Goal: Communication & Community: Answer question/provide support

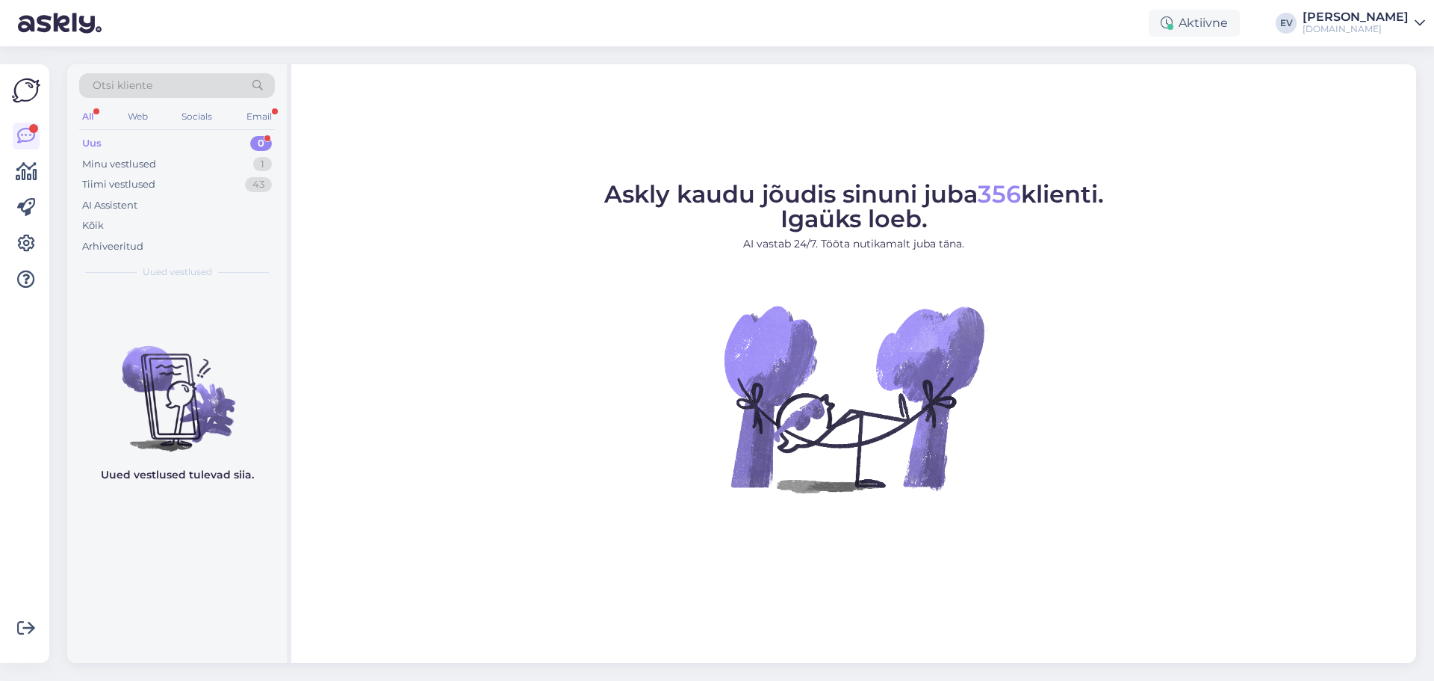
click at [152, 149] on div "Uus 0" at bounding box center [177, 143] width 196 height 21
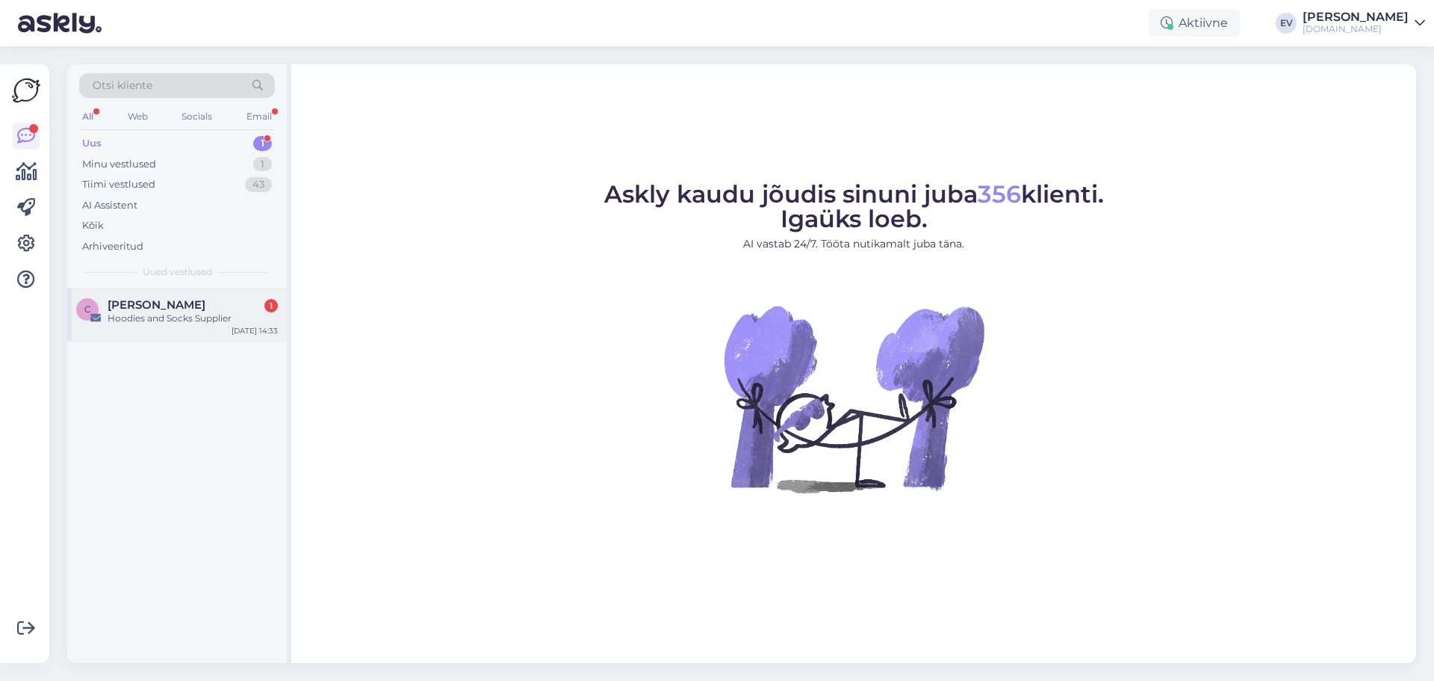
click at [188, 312] on div "Hoodies and Socks Supplier" at bounding box center [193, 318] width 170 height 13
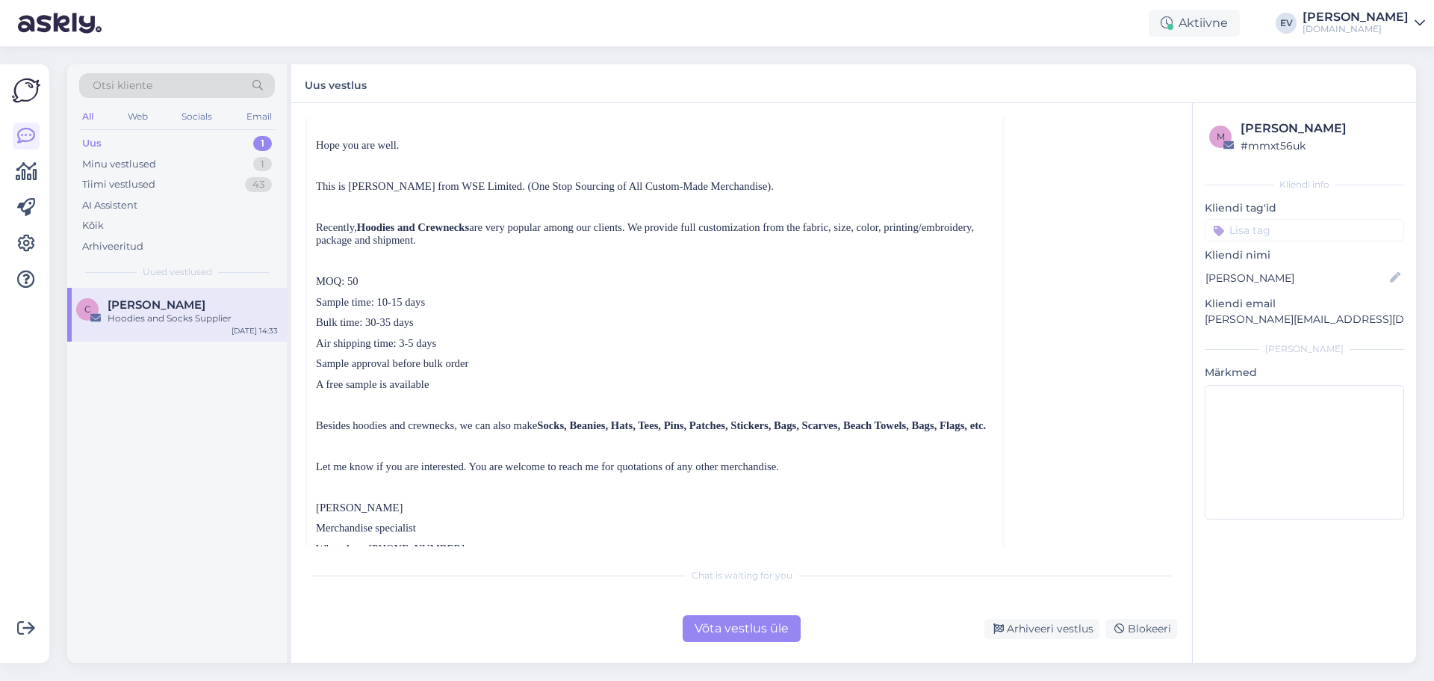
scroll to position [236, 0]
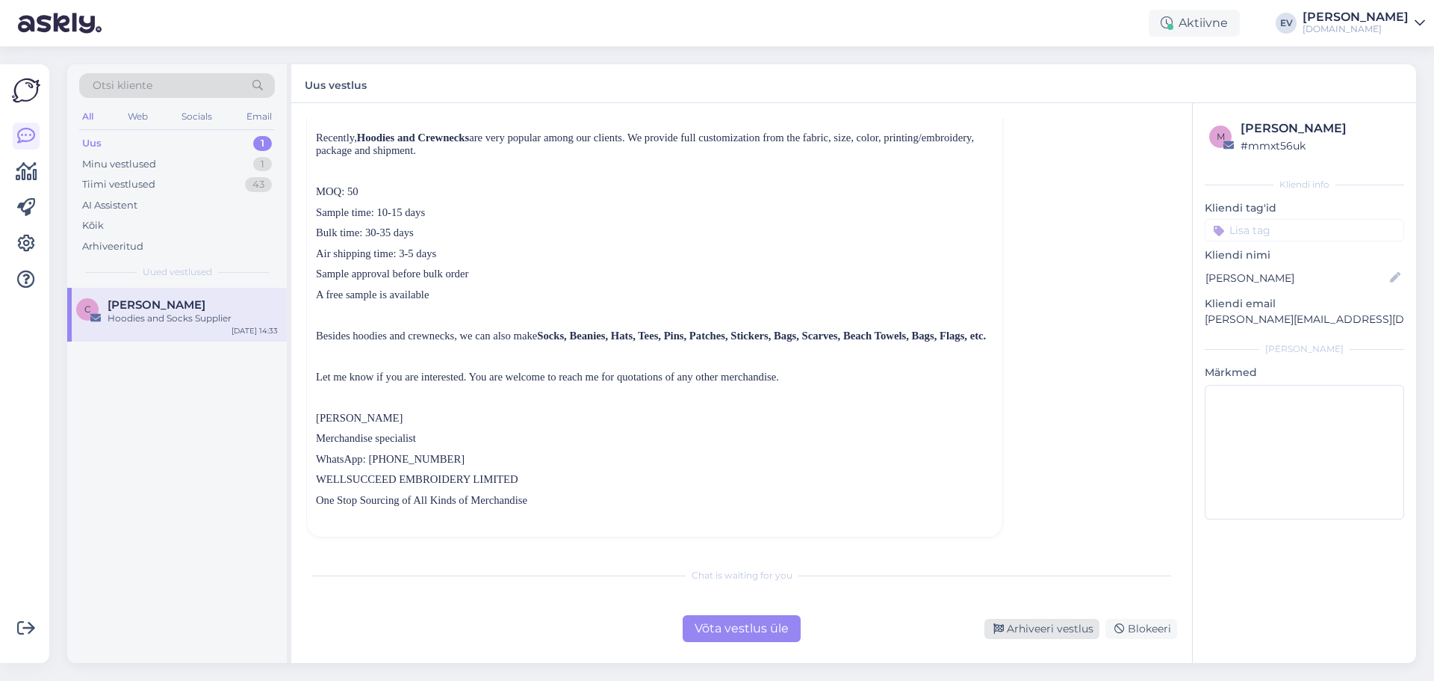
click at [1034, 632] on div "Arhiveeri vestlus" at bounding box center [1042, 629] width 115 height 20
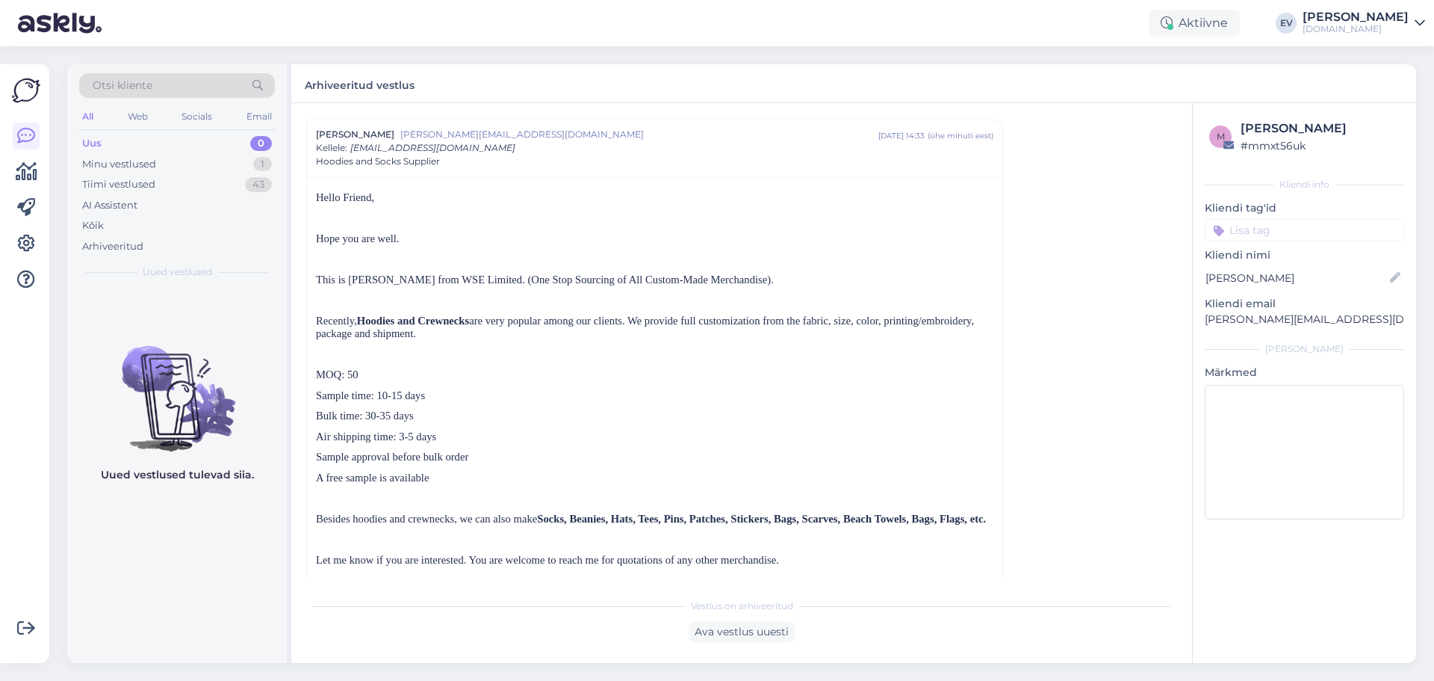
click at [195, 139] on div "Uus 0" at bounding box center [177, 143] width 196 height 21
click at [202, 166] on div "Minu vestlused 1" at bounding box center [177, 164] width 196 height 21
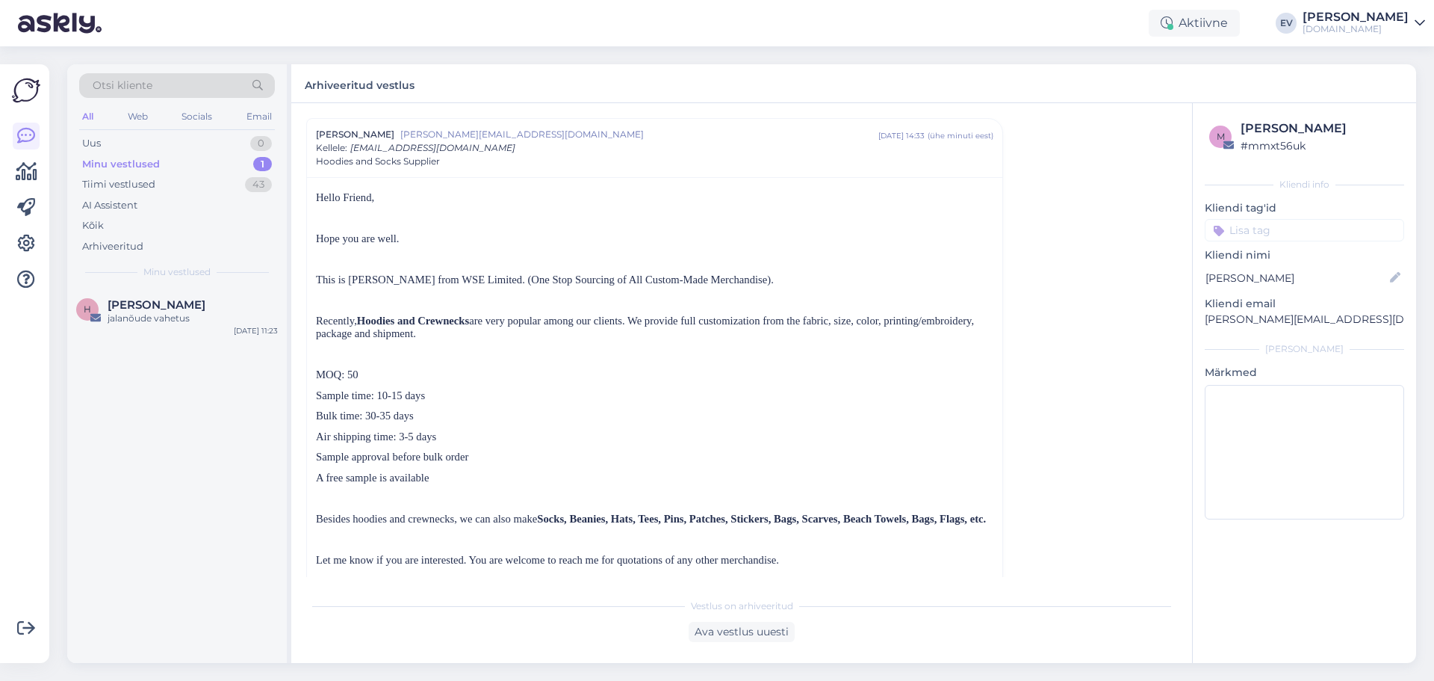
click at [211, 131] on div "Otsi kliente All Web Socials Email Uus 0 Minu vestlused 1 Tiimi vestlused 43 AI…" at bounding box center [177, 175] width 220 height 223
click at [212, 137] on div "Uus 0" at bounding box center [177, 143] width 196 height 21
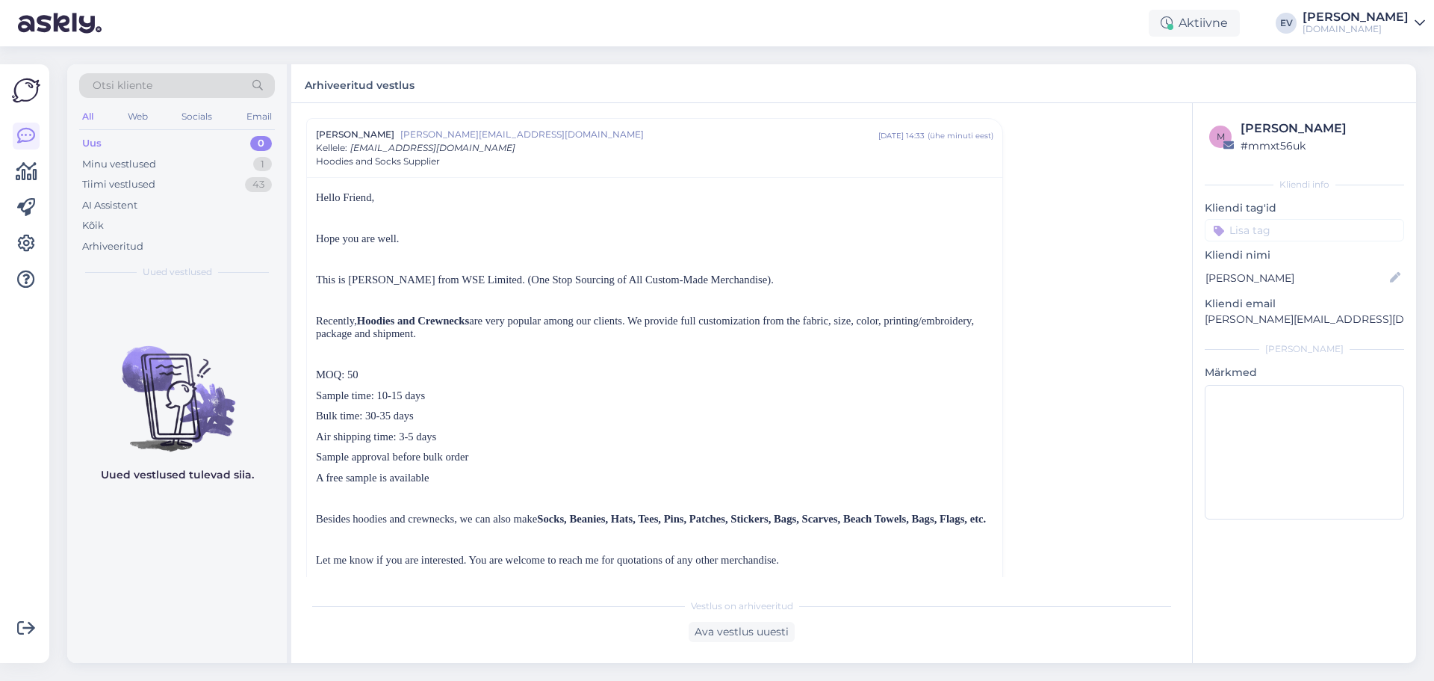
click at [209, 143] on div "Uus 0" at bounding box center [177, 143] width 196 height 21
click at [132, 217] on div "Kõik" at bounding box center [177, 225] width 196 height 21
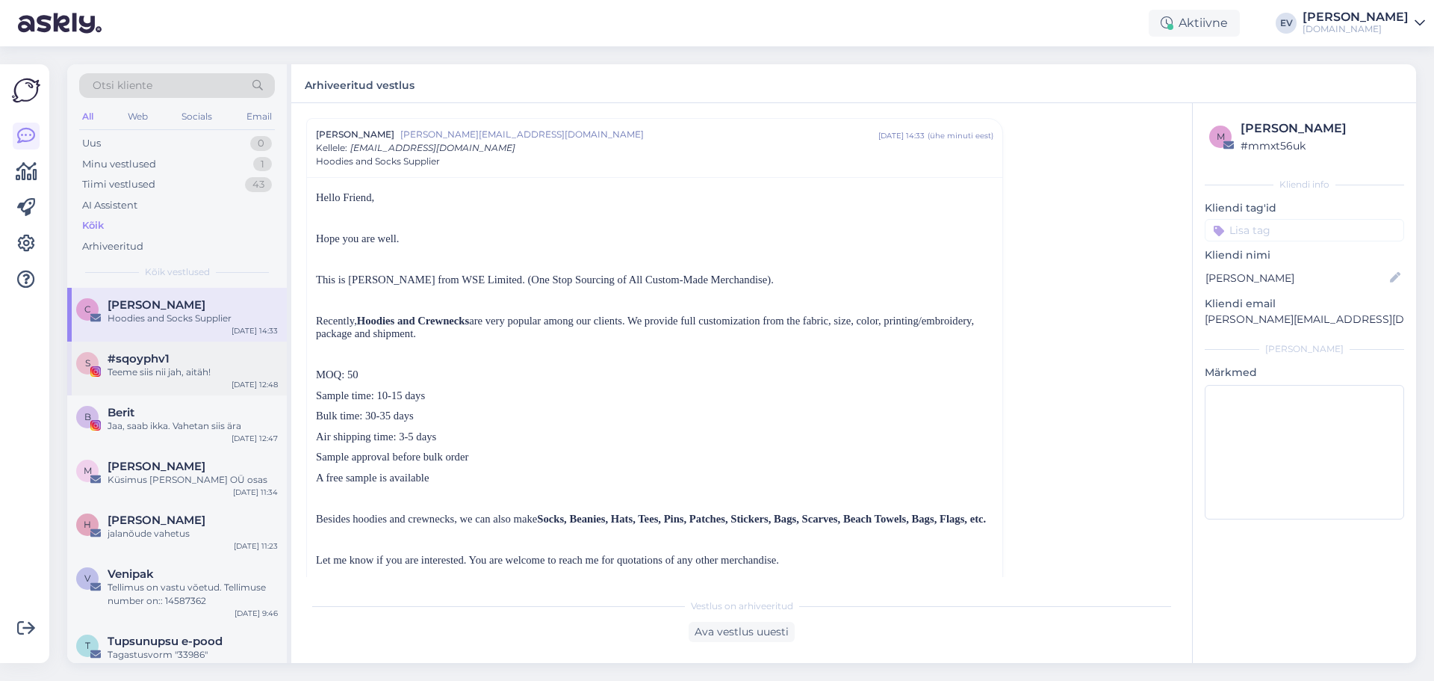
click at [153, 385] on div "s #sqoyphv1 Teeme siis nii jah, aitäh! [DATE] 12:48" at bounding box center [177, 368] width 220 height 54
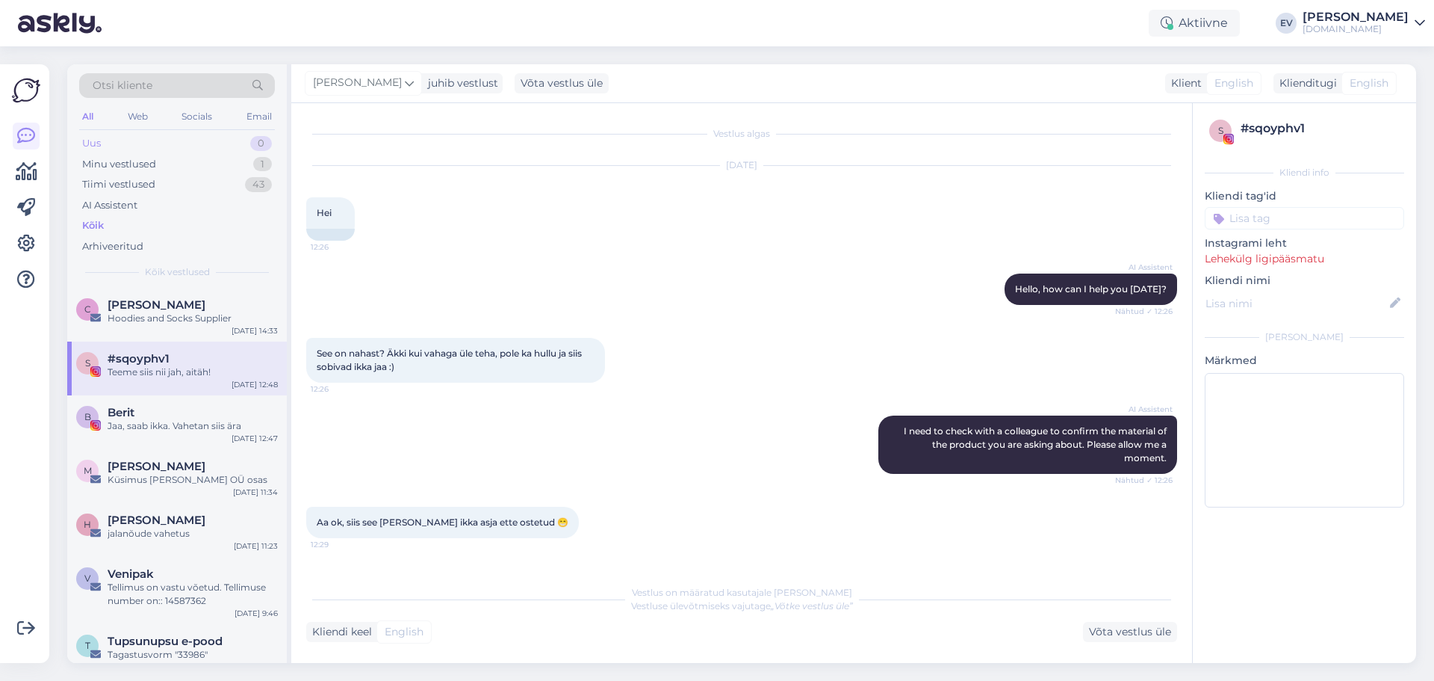
scroll to position [224, 0]
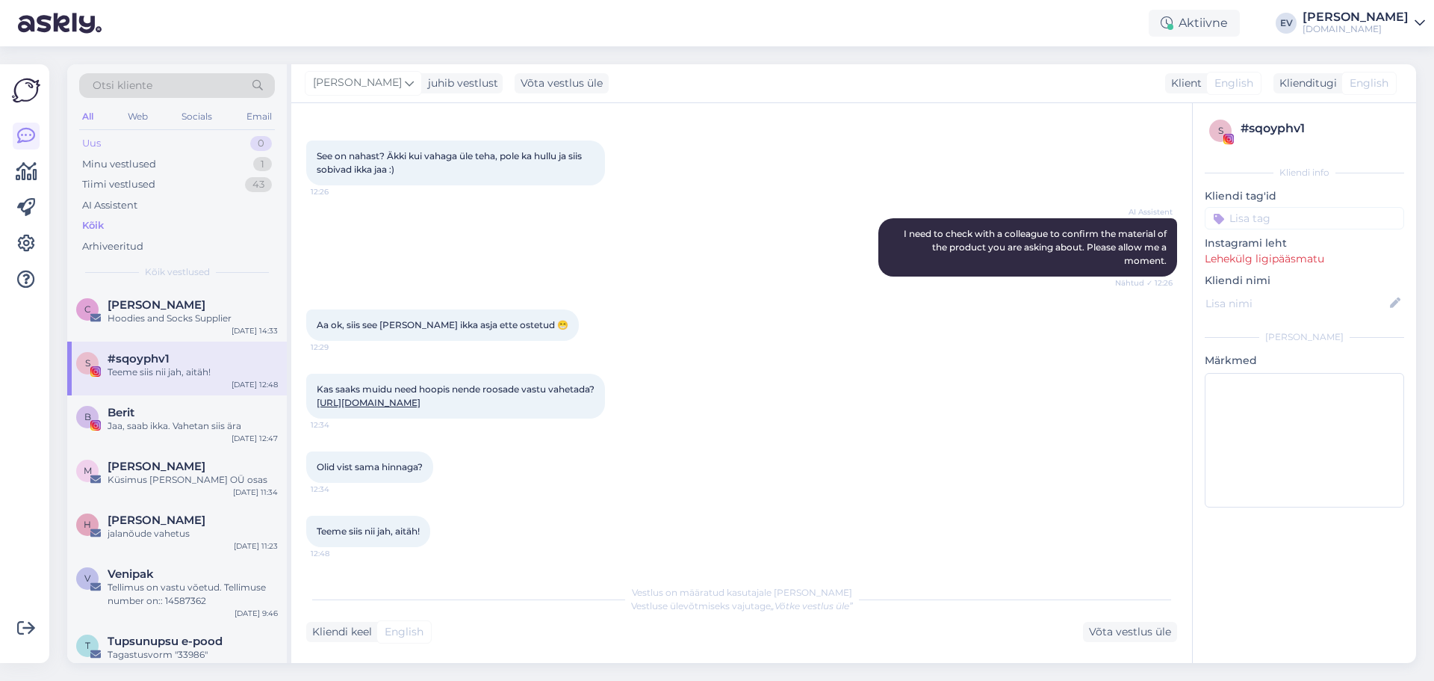
click at [113, 135] on div "Uus 0" at bounding box center [177, 143] width 196 height 21
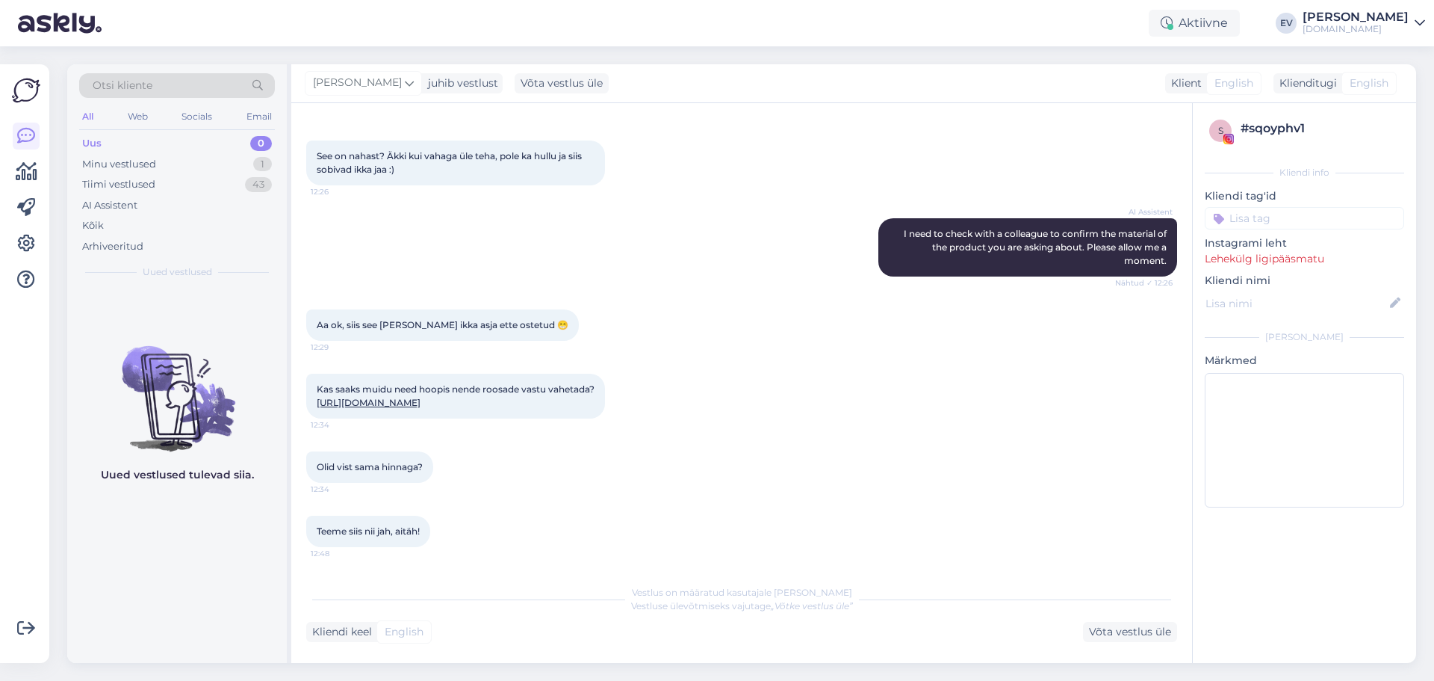
click at [199, 134] on div "Uus 0" at bounding box center [177, 143] width 196 height 21
